Goal: Find specific page/section: Find specific page/section

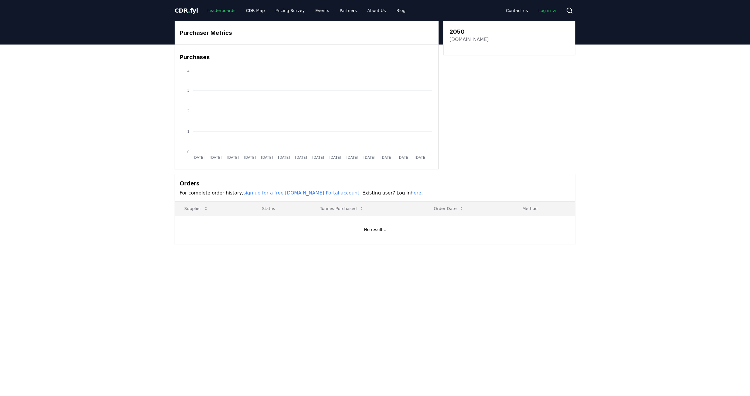
click at [218, 11] on link "Leaderboards" at bounding box center [222, 10] width 38 height 11
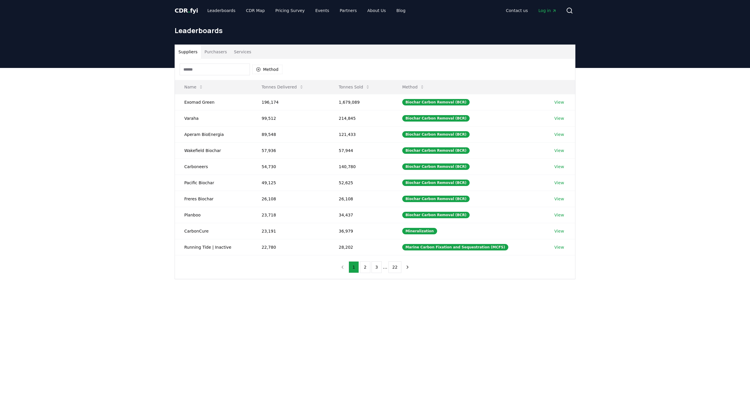
click at [216, 68] on input at bounding box center [215, 70] width 70 height 12
click at [220, 53] on button "Purchasers" at bounding box center [216, 52] width 30 height 14
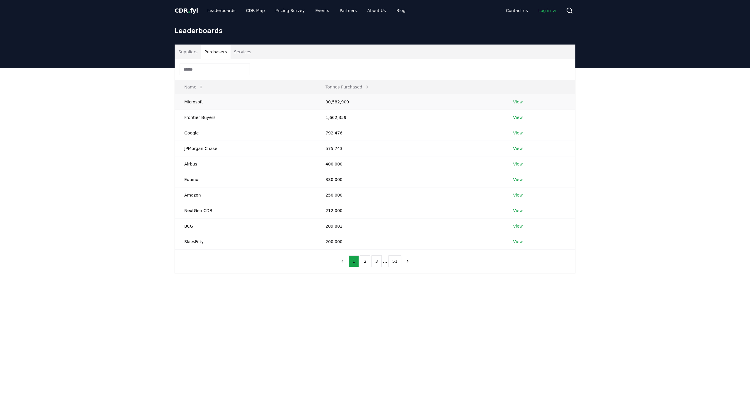
click at [516, 103] on link "View" at bounding box center [518, 102] width 10 height 6
